Goal: Understand process/instructions: Learn about a topic

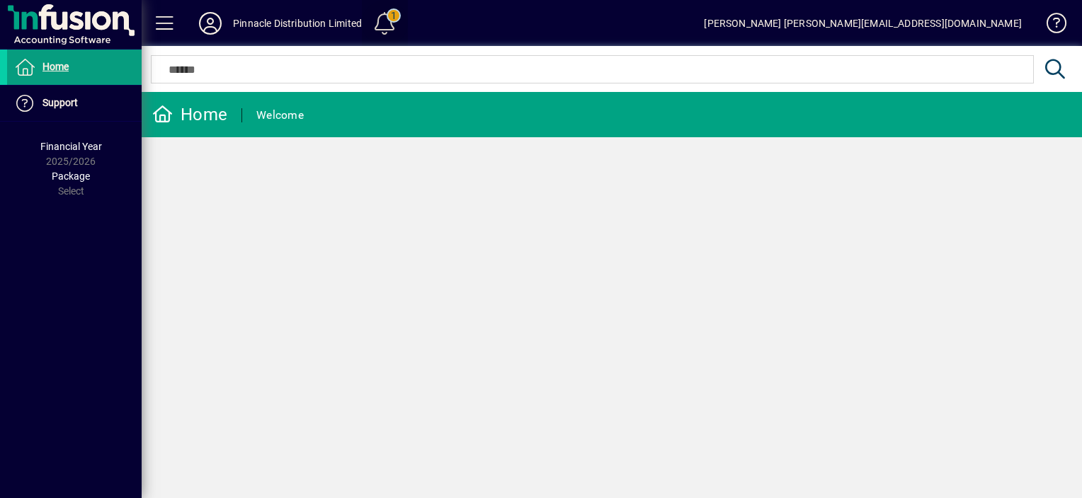
click at [387, 21] on span at bounding box center [385, 23] width 34 height 34
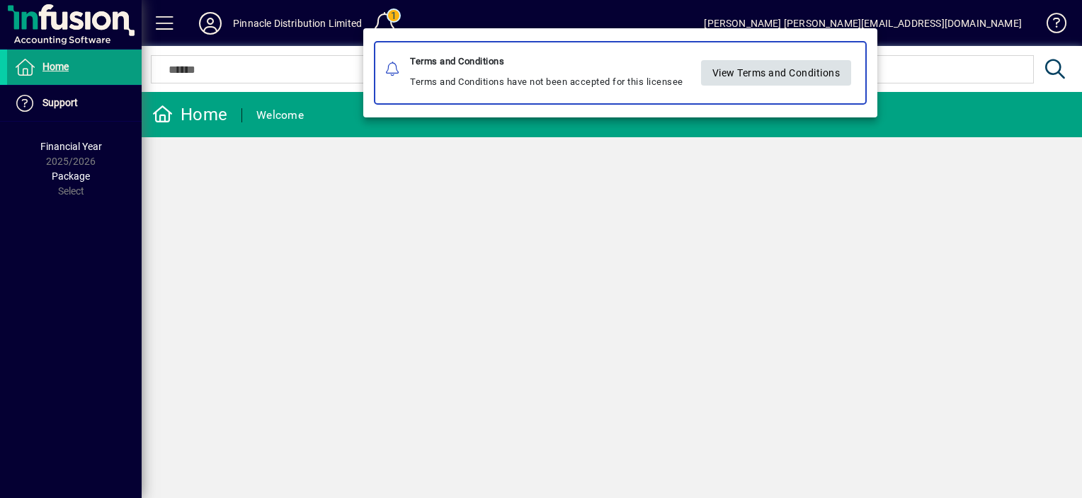
click at [745, 74] on span "View Terms and Conditions" at bounding box center [776, 72] width 128 height 23
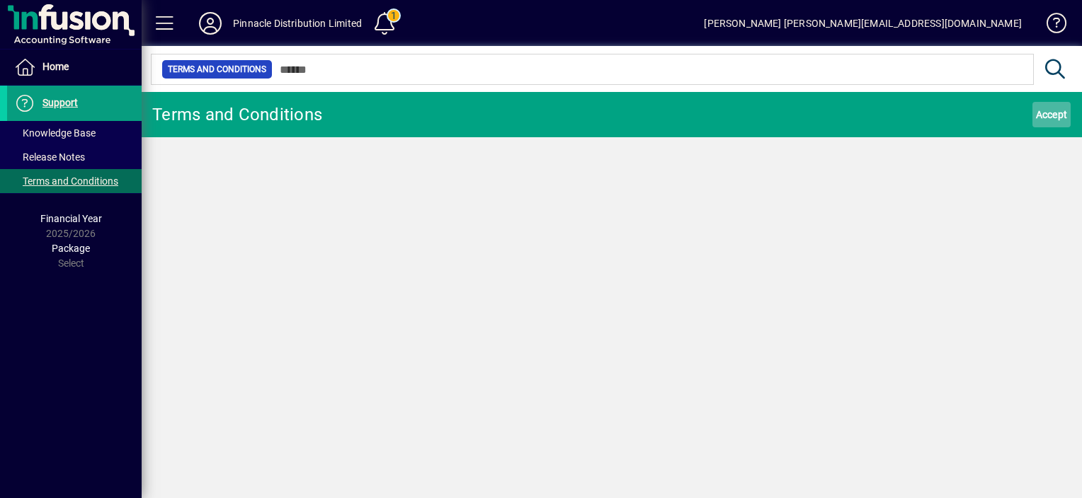
click at [1042, 110] on span "Accept" at bounding box center [1052, 114] width 32 height 23
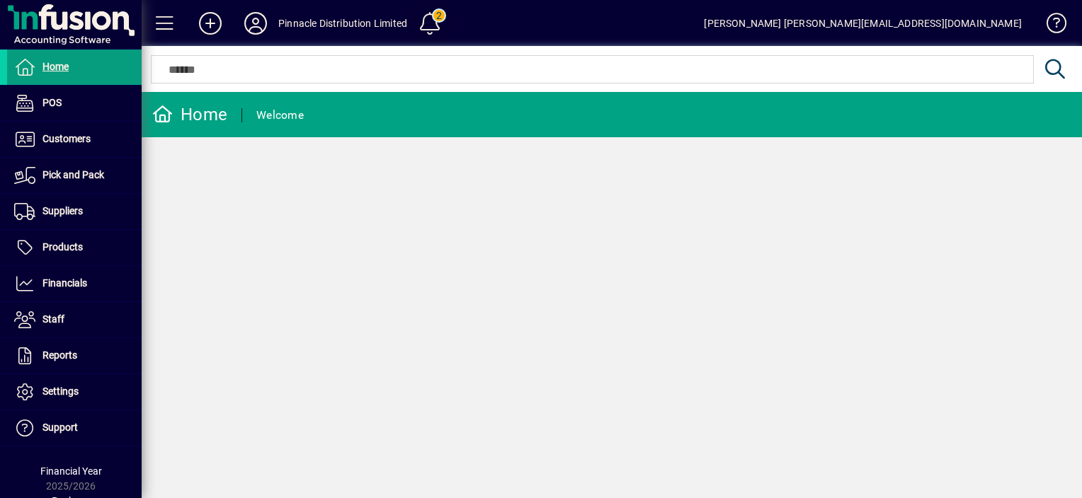
click at [430, 24] on span at bounding box center [430, 23] width 34 height 34
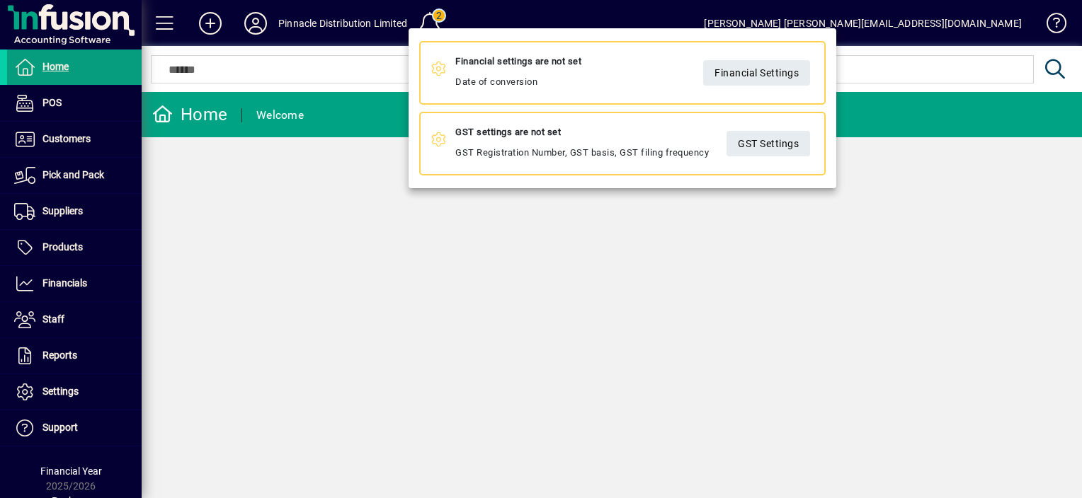
click at [312, 28] on div at bounding box center [541, 249] width 1082 height 498
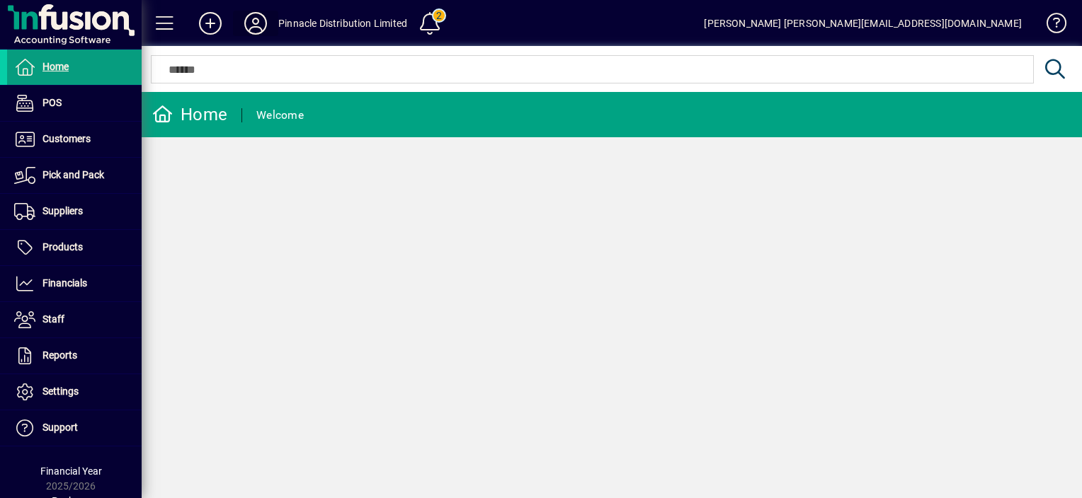
click at [256, 23] on icon at bounding box center [255, 23] width 28 height 23
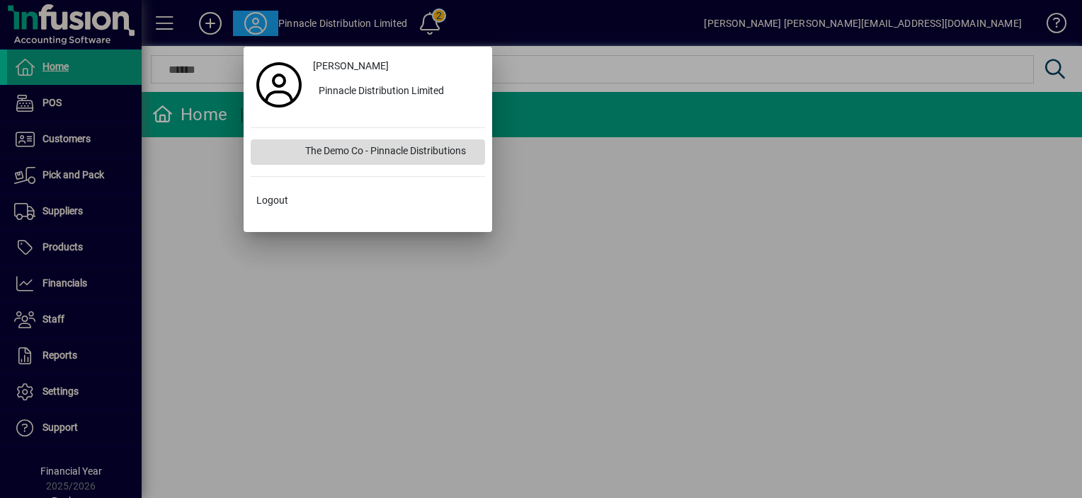
click at [412, 147] on div "The Demo Co - Pinnacle Distributions" at bounding box center [389, 151] width 191 height 25
